Goal: Obtain resource: Obtain resource

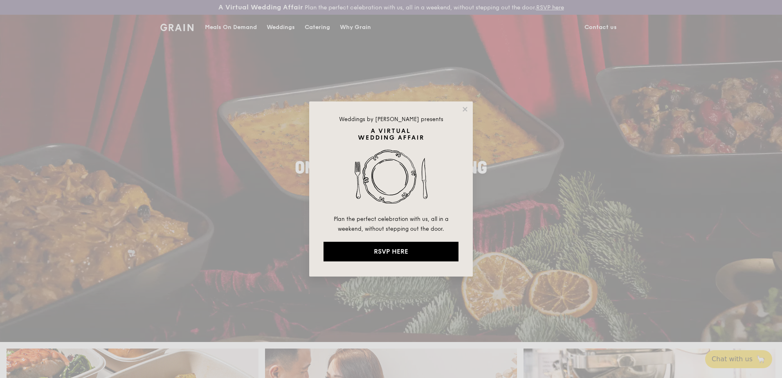
click at [464, 108] on icon at bounding box center [464, 109] width 4 height 4
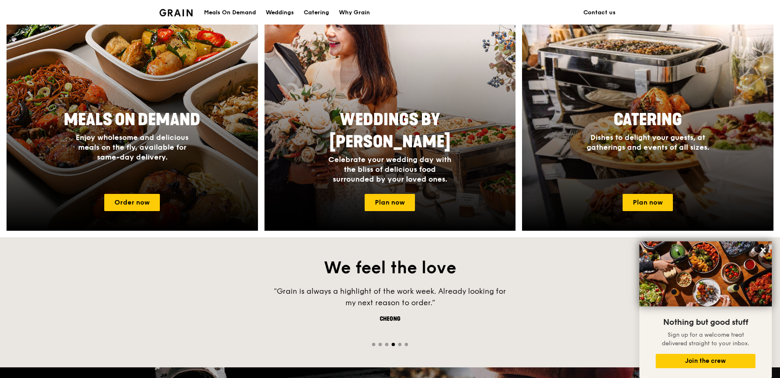
scroll to position [355, 0]
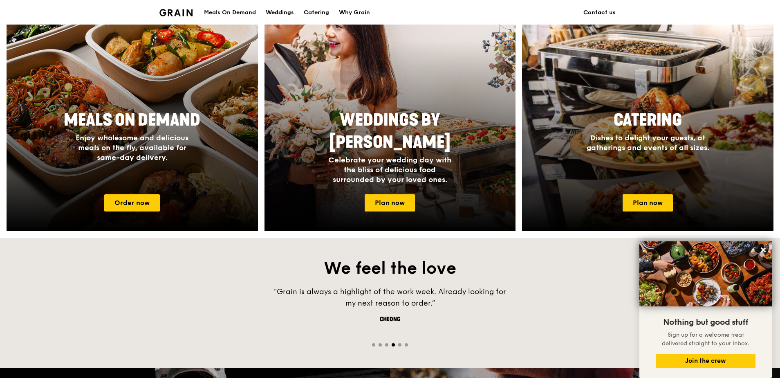
click at [644, 202] on link "Plan now" at bounding box center [648, 202] width 50 height 17
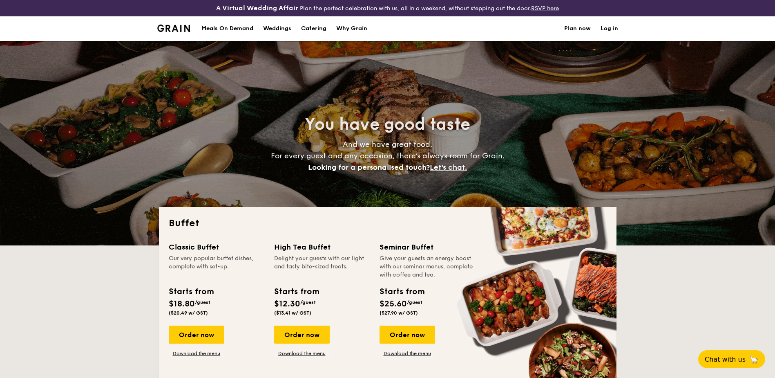
select select
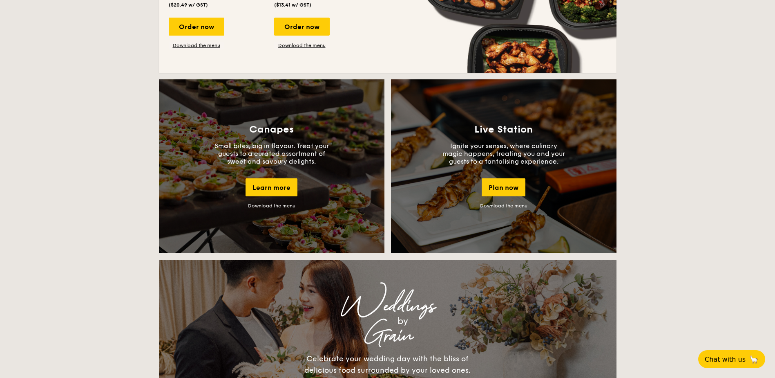
scroll to position [706, 0]
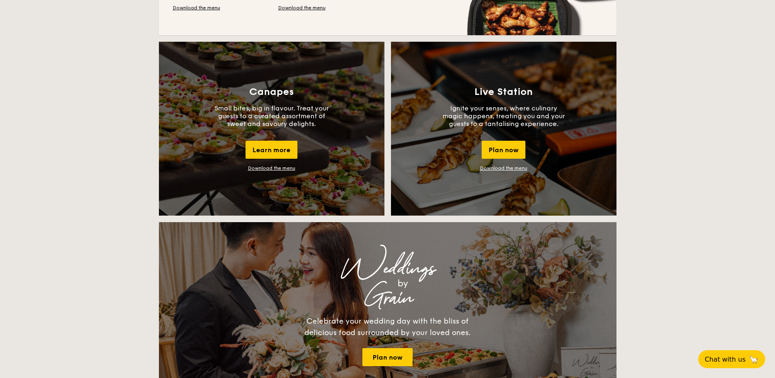
click at [269, 166] on link "Download the menu" at bounding box center [271, 168] width 47 height 6
